Goal: Task Accomplishment & Management: Use online tool/utility

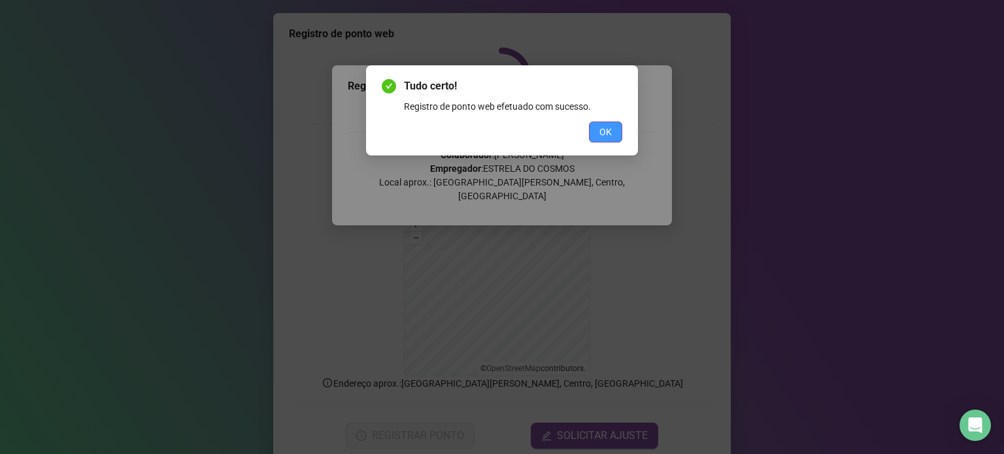
click at [609, 133] on span "OK" at bounding box center [605, 132] width 12 height 14
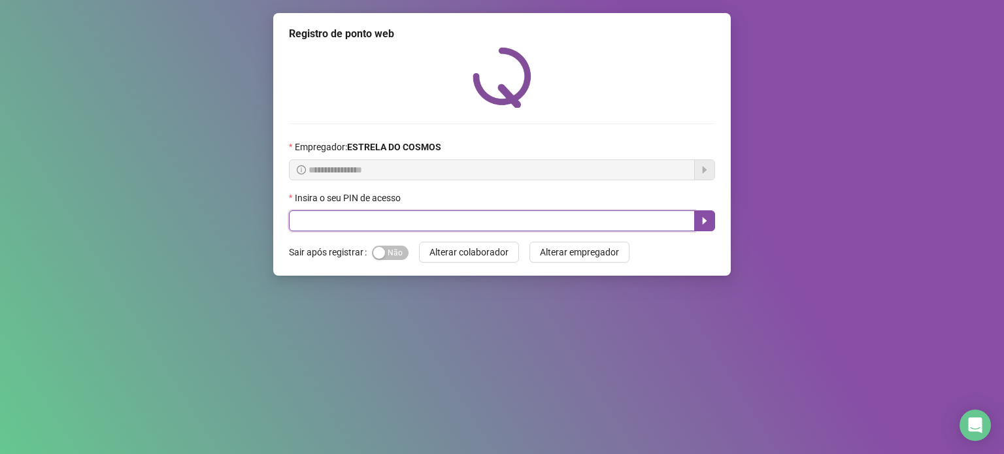
click at [539, 219] on input "text" at bounding box center [492, 220] width 406 height 21
type input "*****"
click at [701, 222] on icon "caret-right" at bounding box center [704, 221] width 10 height 10
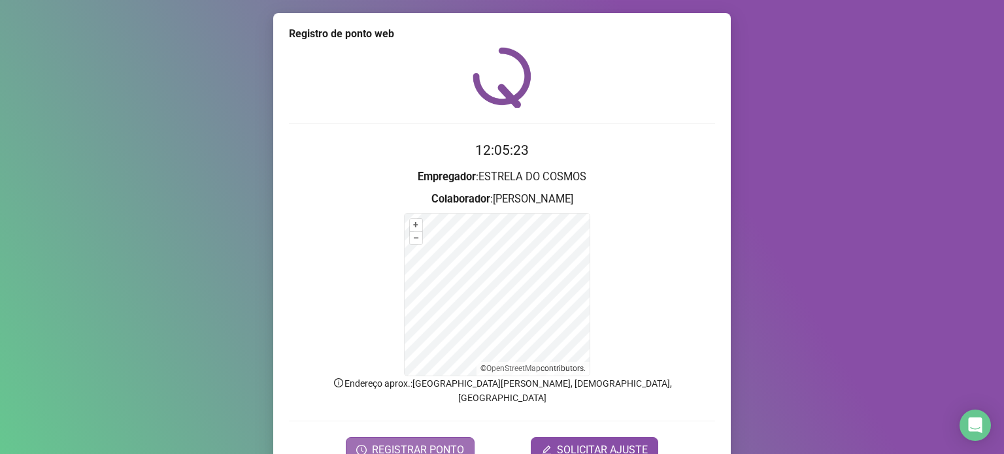
click at [424, 442] on span "REGISTRAR PONTO" at bounding box center [418, 450] width 92 height 16
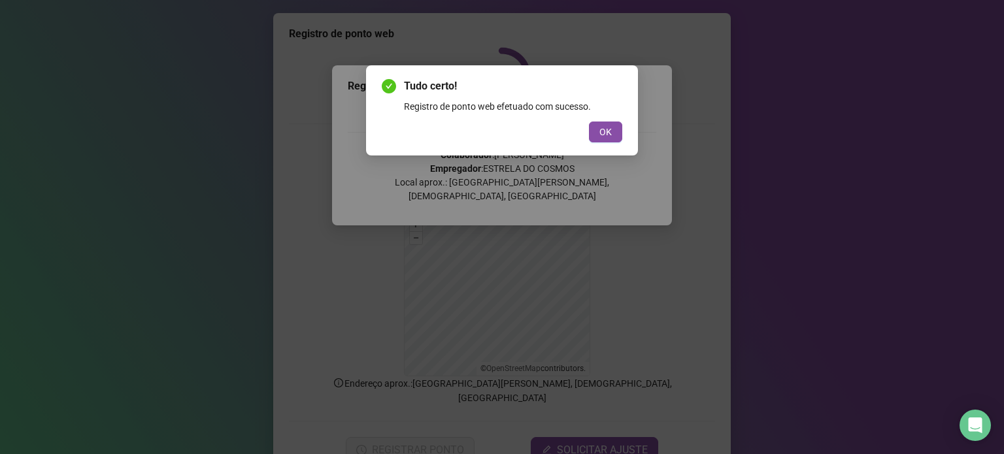
click at [606, 138] on span "OK" at bounding box center [605, 132] width 12 height 14
